Goal: Task Accomplishment & Management: Use online tool/utility

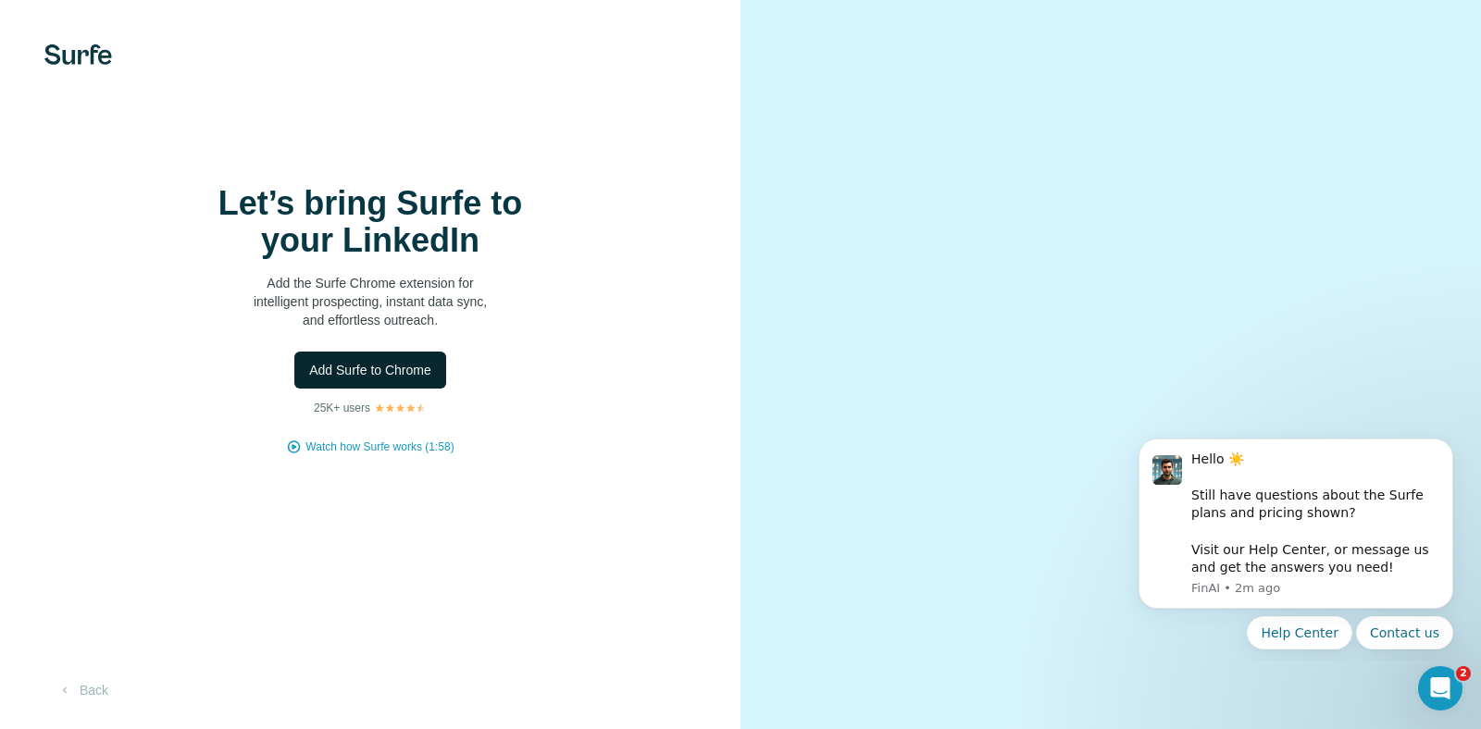
click at [391, 379] on span "Add Surfe to Chrome" at bounding box center [370, 370] width 122 height 19
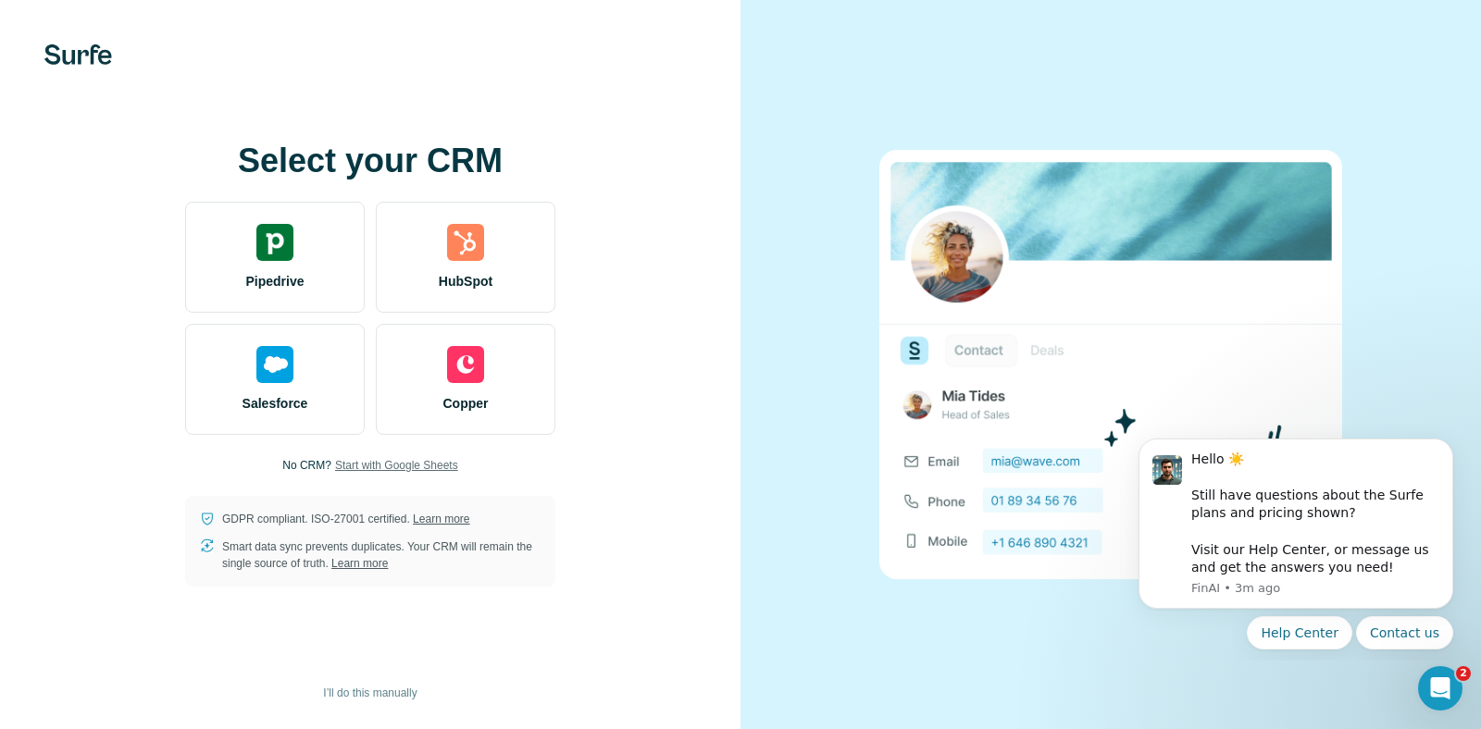
click at [420, 465] on span "Start with Google Sheets" at bounding box center [396, 465] width 123 height 17
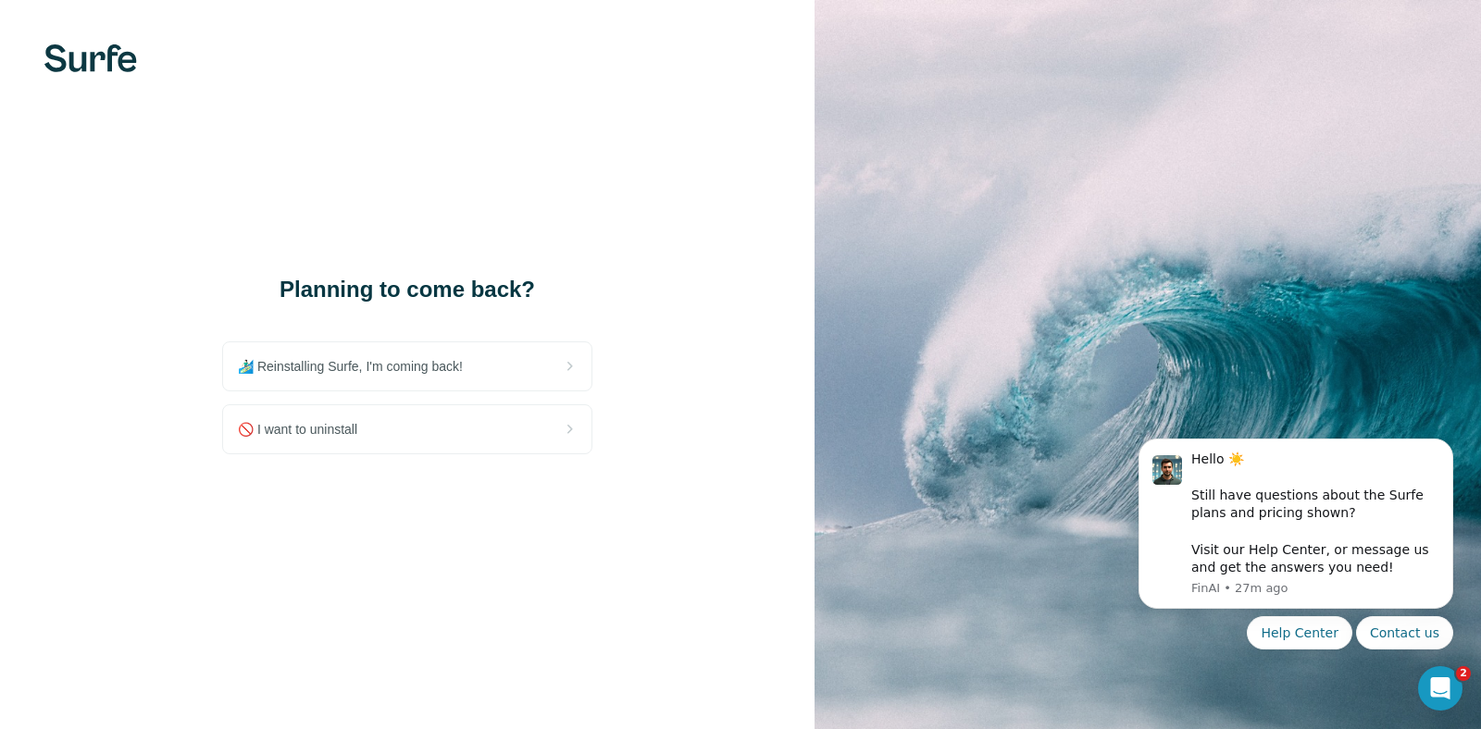
click at [787, 301] on div "Planning to come back? 🏄🏻‍♂️ Reinstalling Surfe, I'm coming back! 🚫 I want to u…" at bounding box center [407, 364] width 815 height 729
